Goal: Use online tool/utility

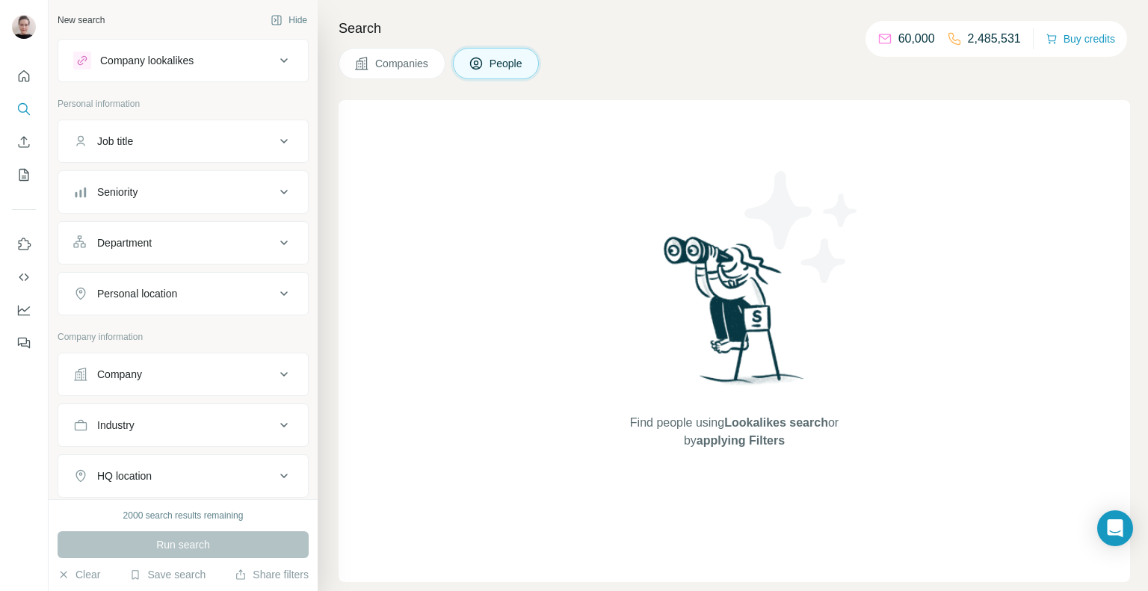
click at [277, 139] on icon at bounding box center [284, 141] width 18 height 18
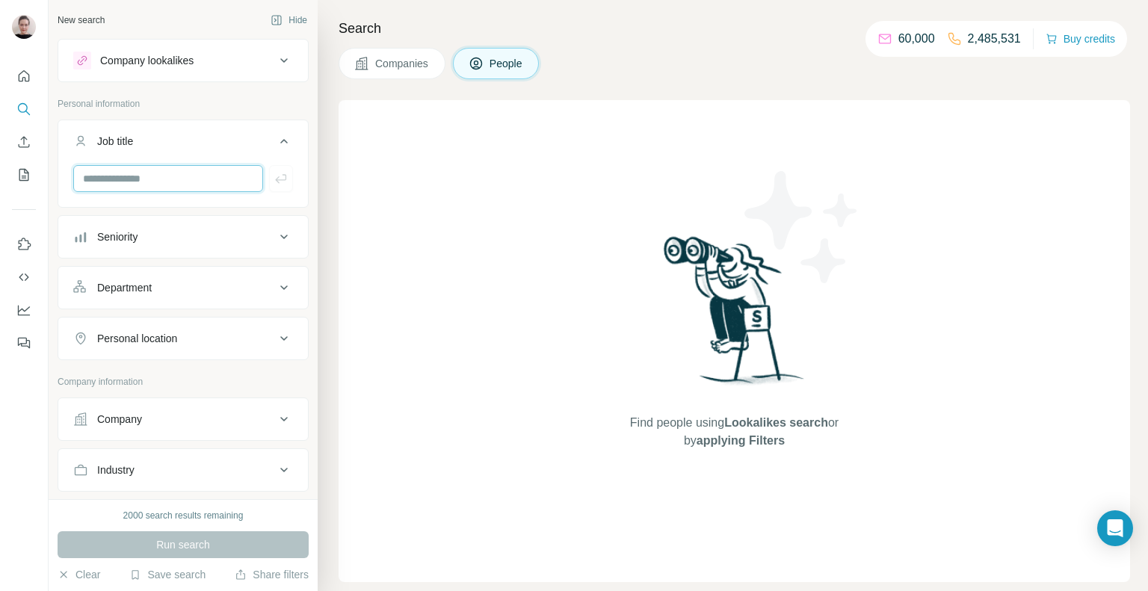
click at [214, 176] on input "text" at bounding box center [168, 178] width 190 height 27
click at [232, 57] on div "Company lookalikes" at bounding box center [174, 61] width 202 height 18
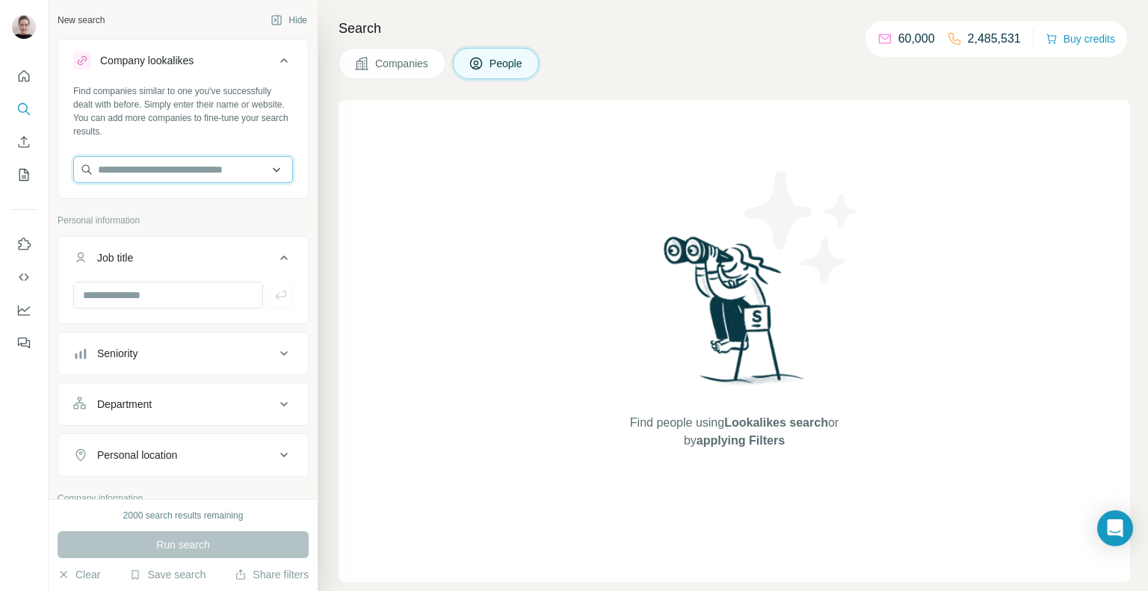
click at [210, 164] on input "text" at bounding box center [183, 169] width 220 height 27
click at [895, 234] on div "Find people using Lookalikes search or by applying Filters" at bounding box center [734, 341] width 791 height 482
click at [0, 590] on div at bounding box center [0, 591] width 0 height 0
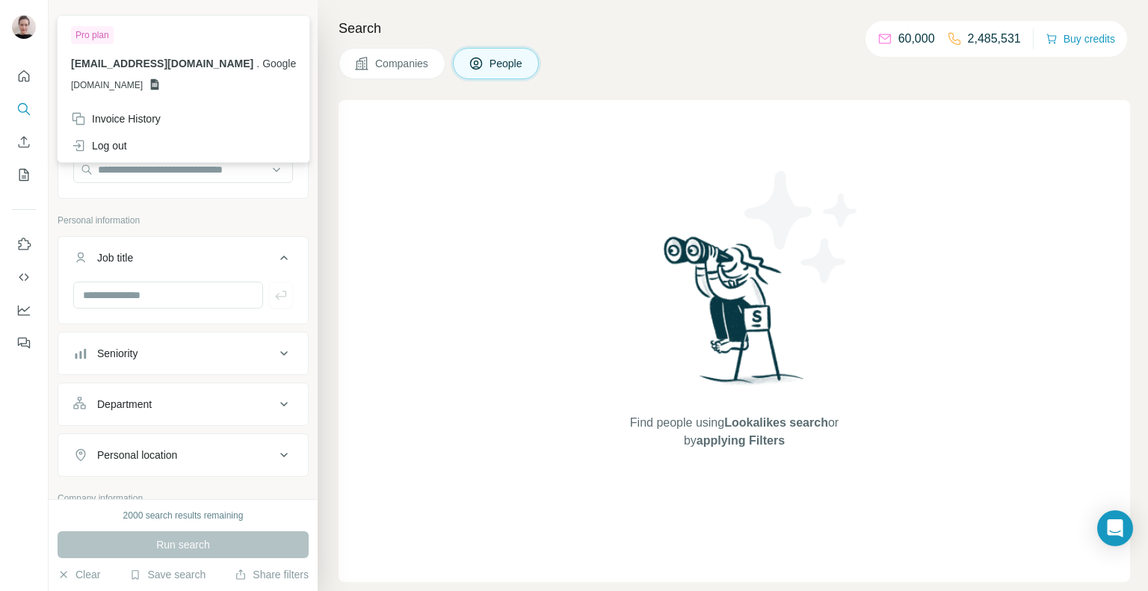
click at [760, 162] on img at bounding box center [802, 227] width 135 height 135
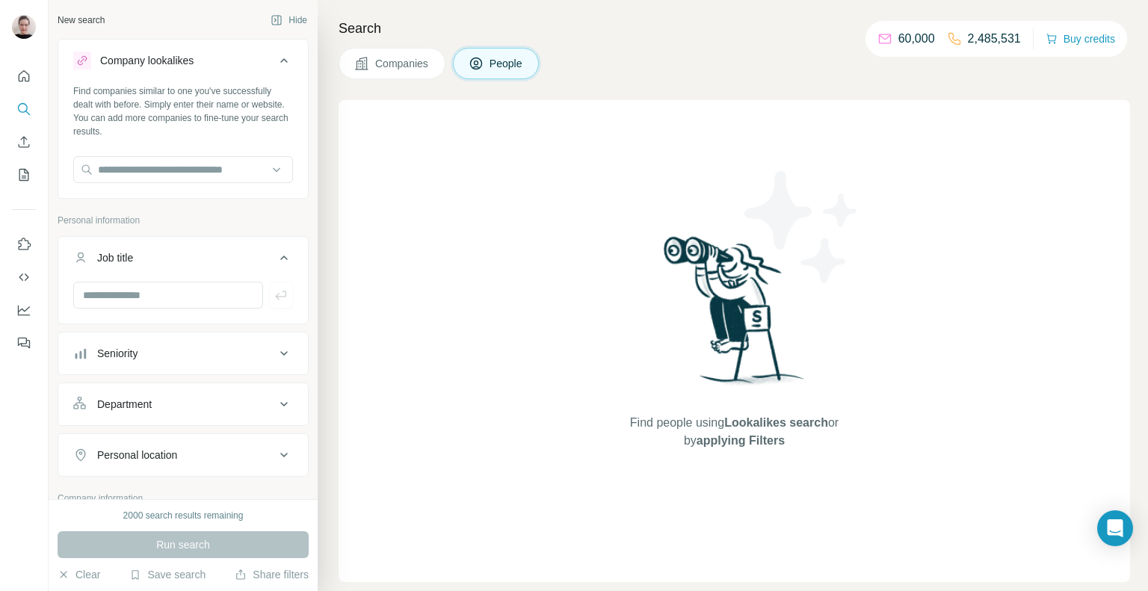
click at [718, 205] on div "Find people using Lookalikes search or by applying Filters" at bounding box center [734, 341] width 269 height 482
